Goal: Check status: Check status

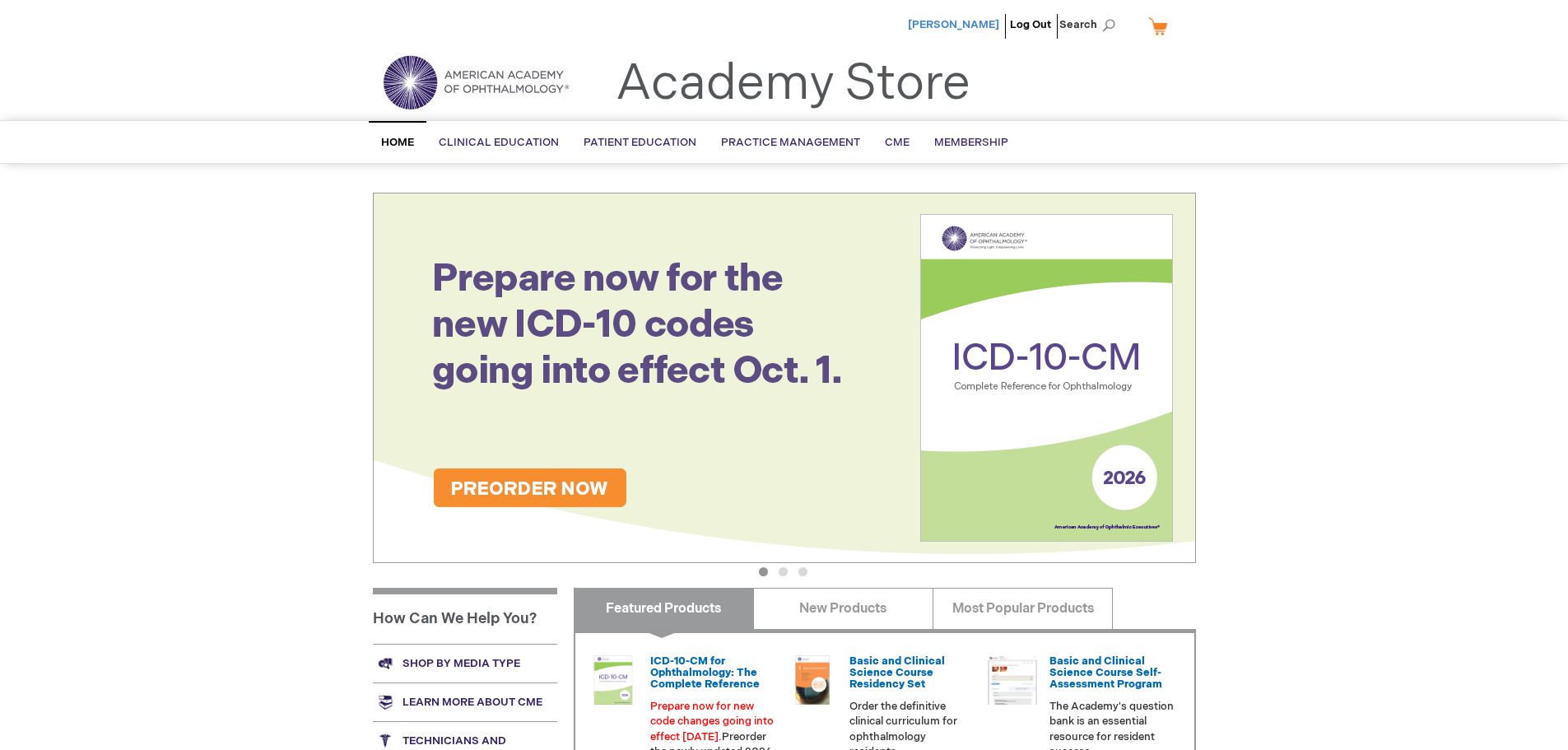
click at [953, 26] on span "[PERSON_NAME]" at bounding box center [953, 24] width 92 height 13
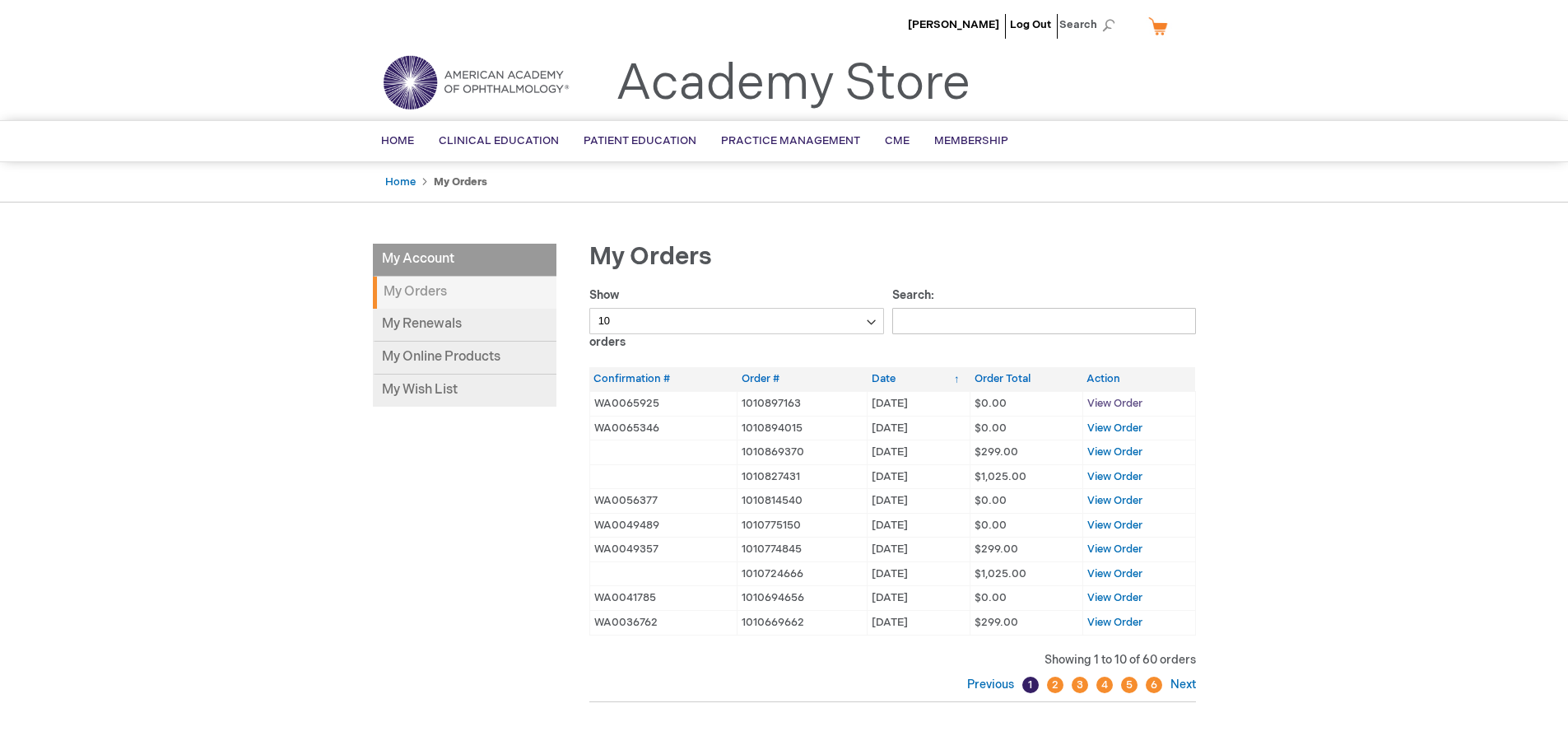
click at [1138, 404] on span "View Order" at bounding box center [1114, 403] width 55 height 13
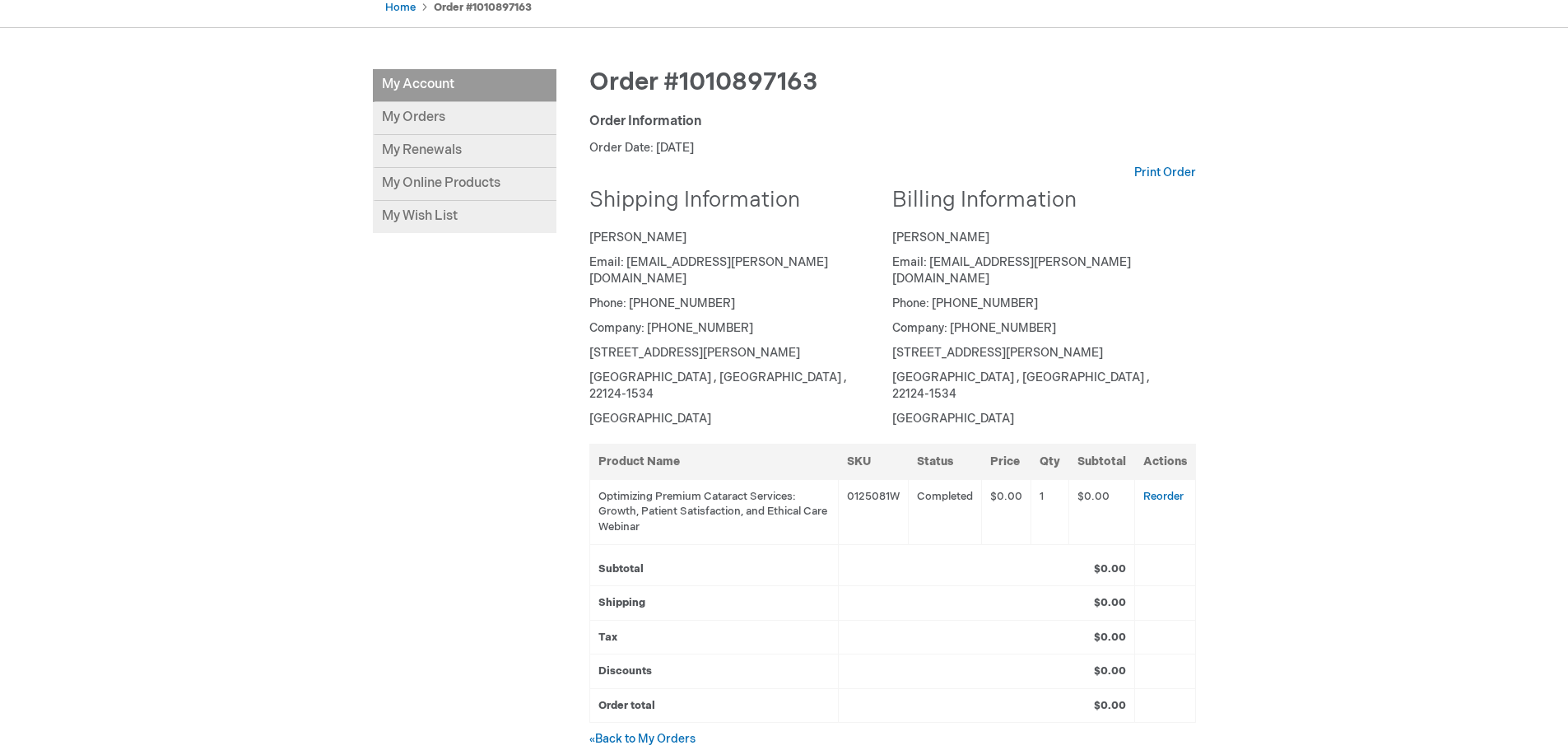
scroll to position [247, 0]
